Goal: Find specific page/section: Find specific page/section

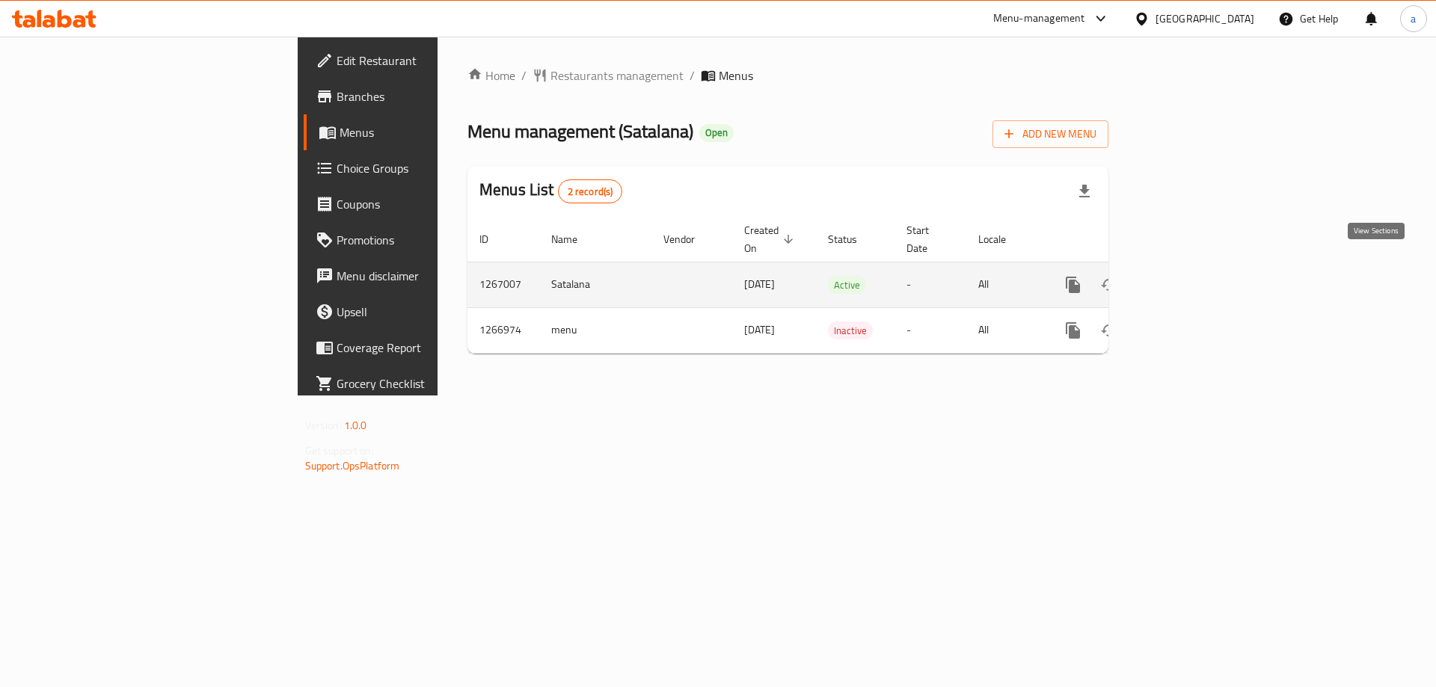
click at [1187, 278] on icon "enhanced table" at bounding box center [1180, 284] width 13 height 13
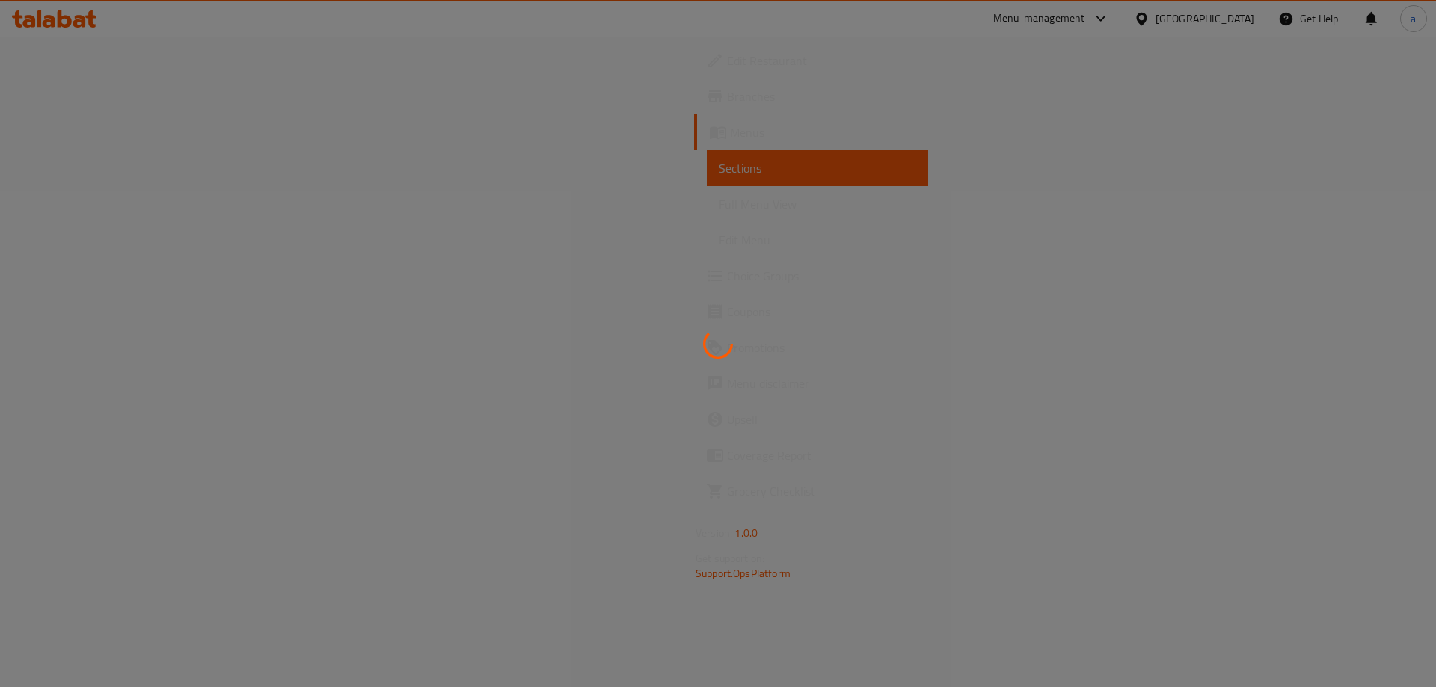
click at [69, 39] on div at bounding box center [718, 343] width 1436 height 687
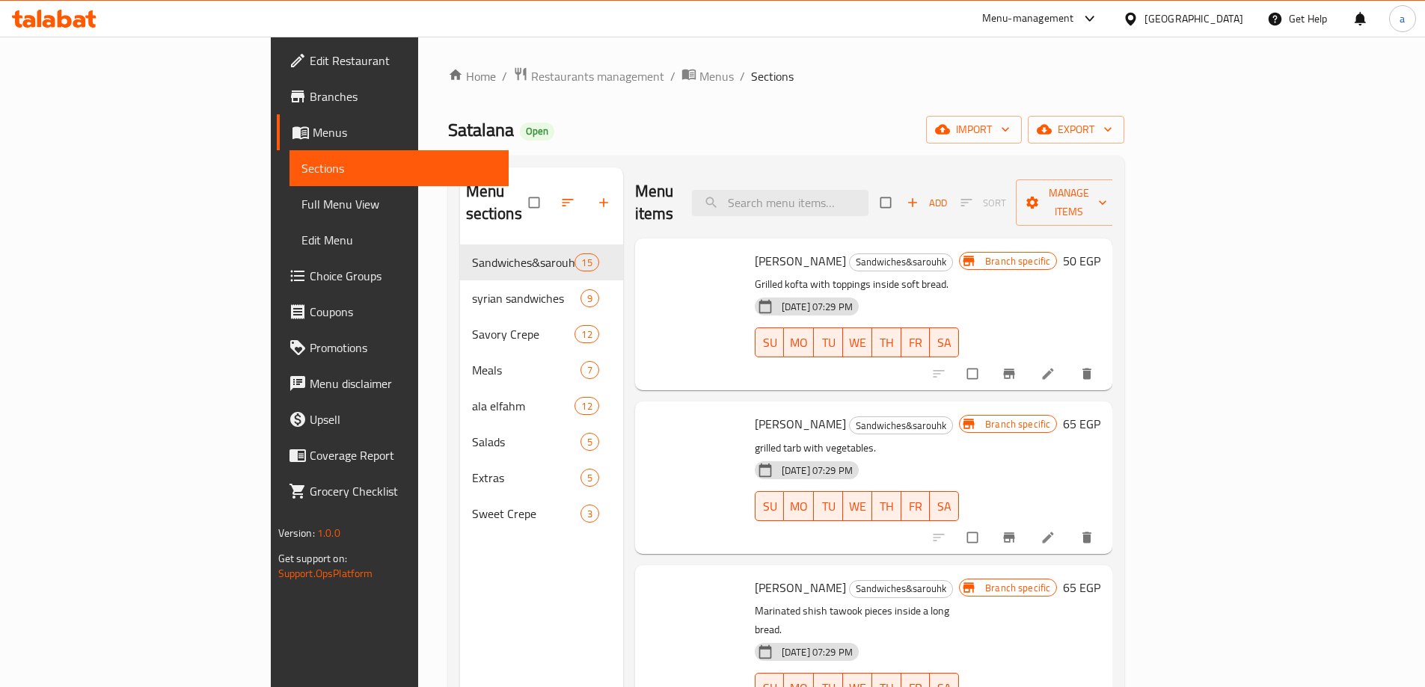
click at [1221, 27] on div "[GEOGRAPHIC_DATA]" at bounding box center [1193, 18] width 99 height 16
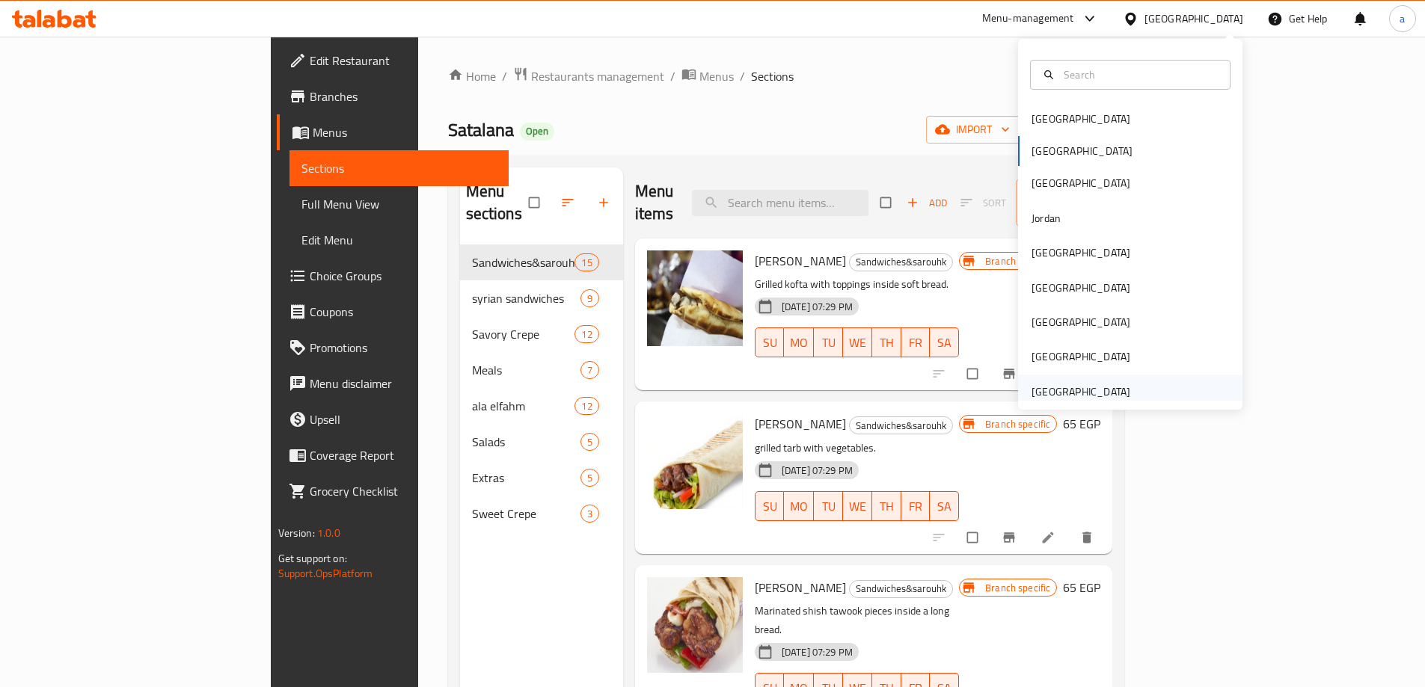
click at [1054, 385] on div "[GEOGRAPHIC_DATA]" at bounding box center [1080, 392] width 99 height 16
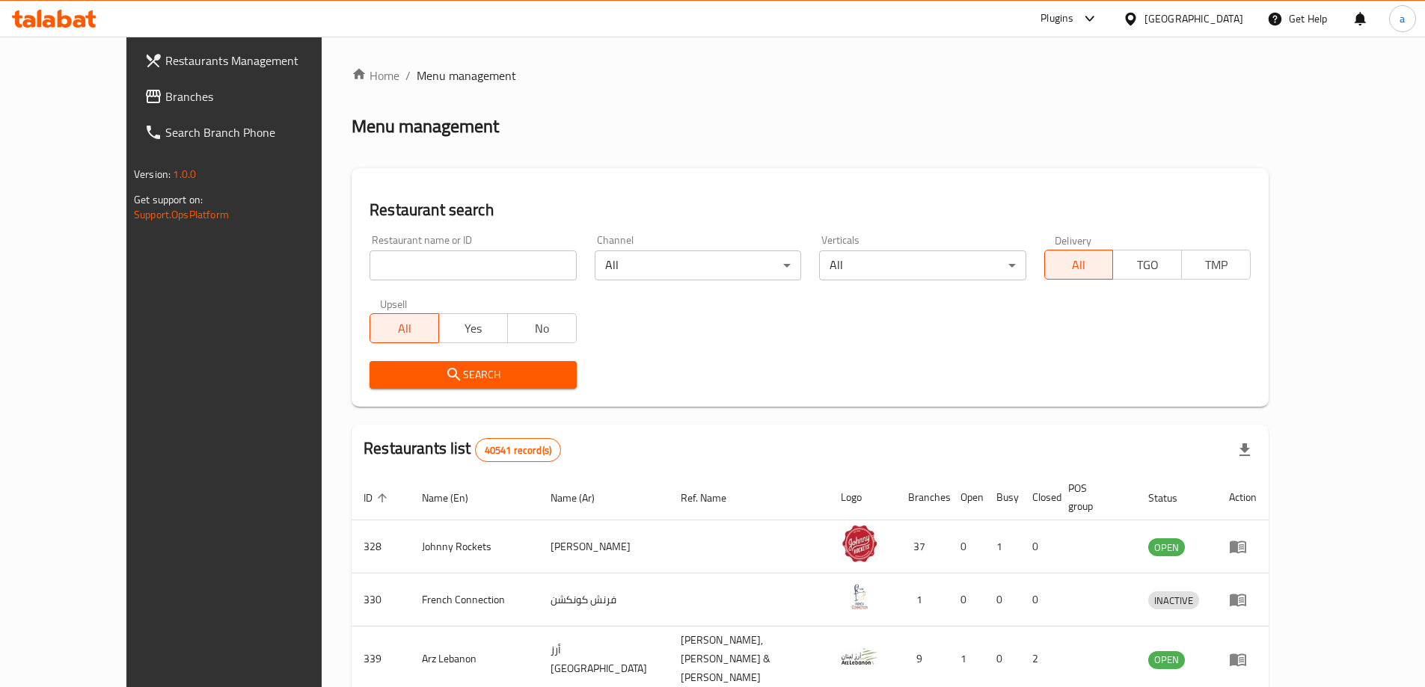
click at [165, 96] on span "Branches" at bounding box center [258, 96] width 187 height 18
